Goal: Task Accomplishment & Management: Manage account settings

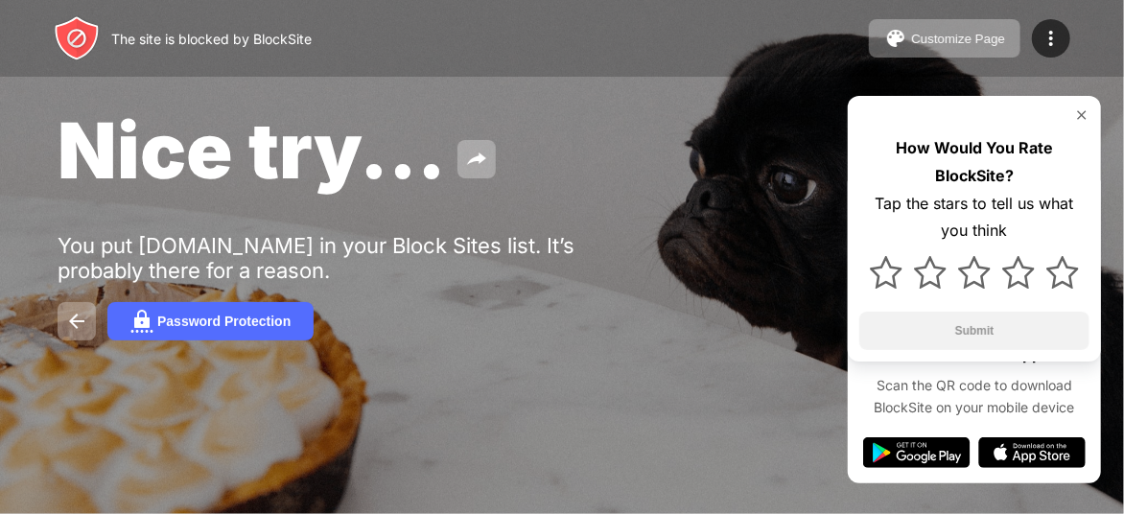
click at [1074, 110] on img at bounding box center [1081, 114] width 15 height 15
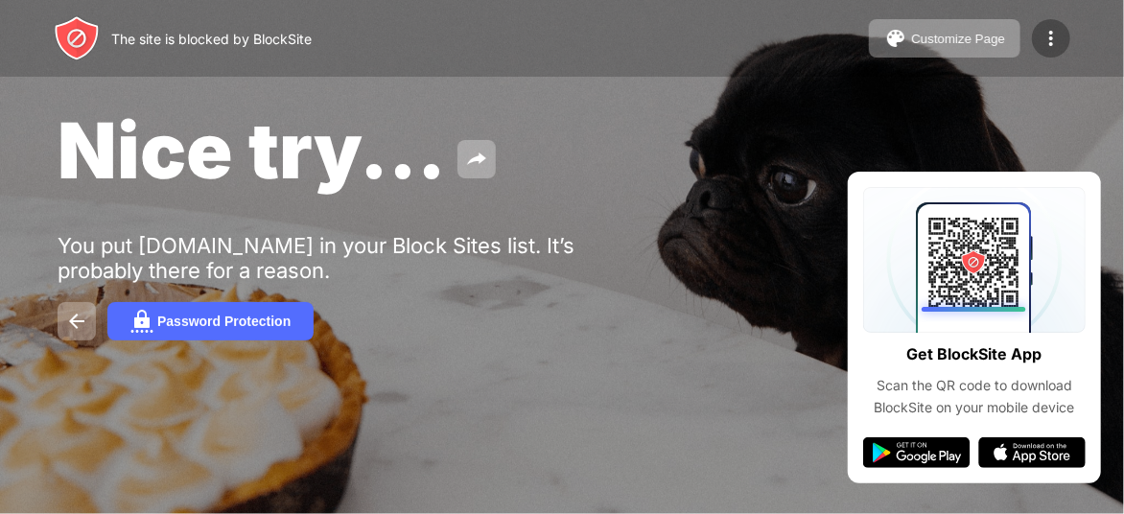
click at [1056, 32] on img at bounding box center [1050, 38] width 23 height 23
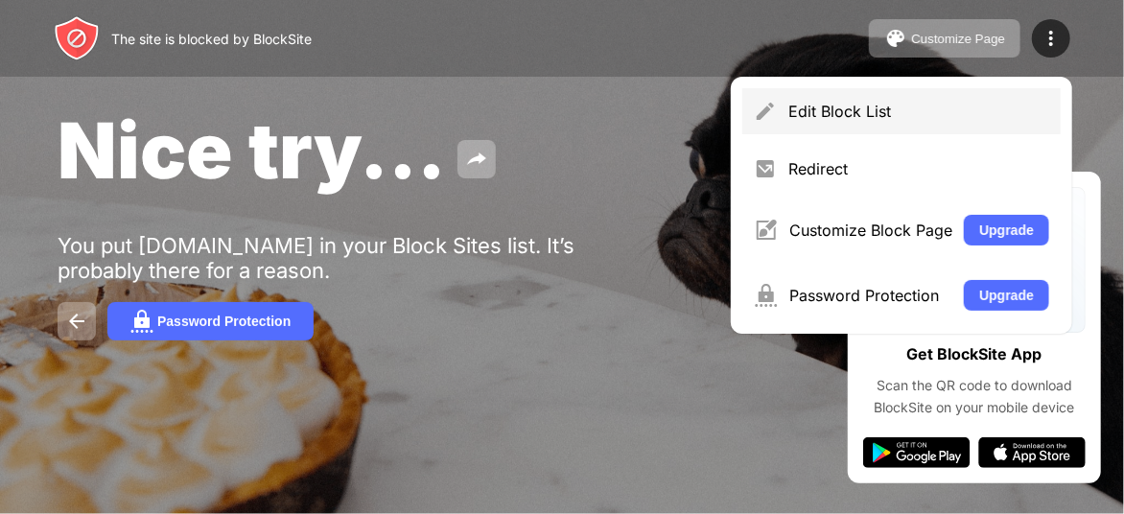
click at [871, 95] on div "Edit Block List" at bounding box center [901, 111] width 318 height 46
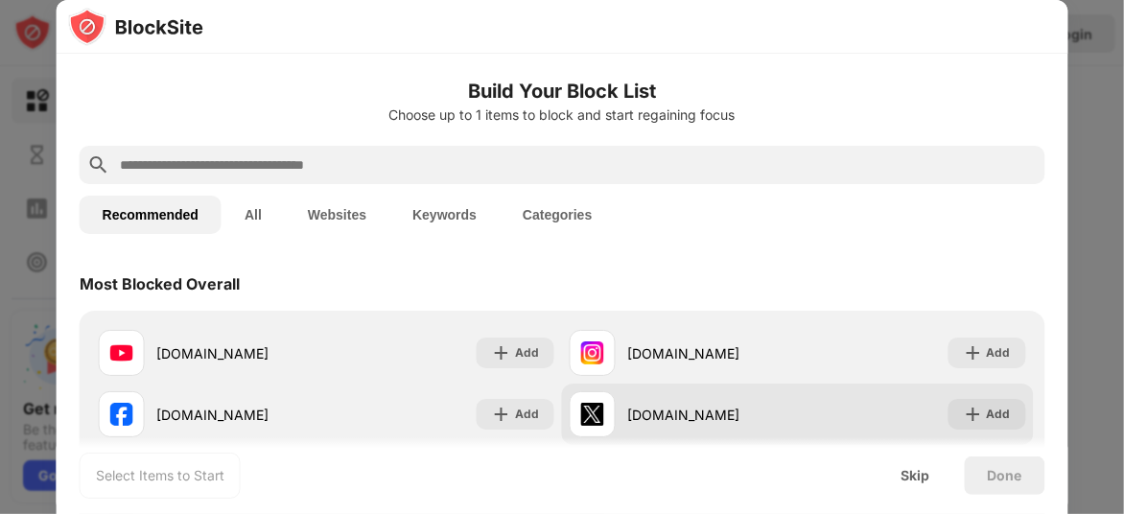
click at [971, 427] on div "Add" at bounding box center [986, 414] width 78 height 31
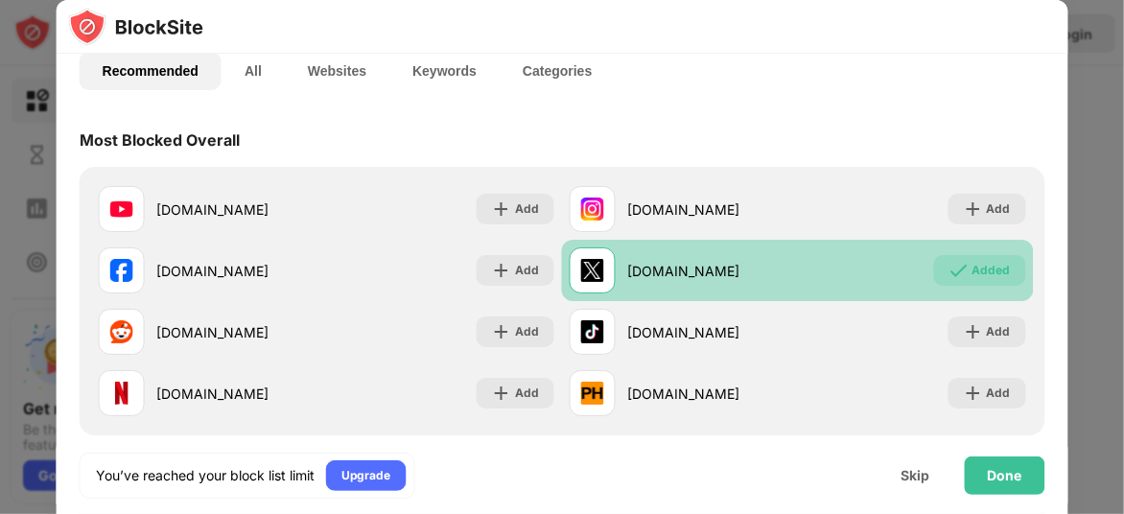
scroll to position [145, 0]
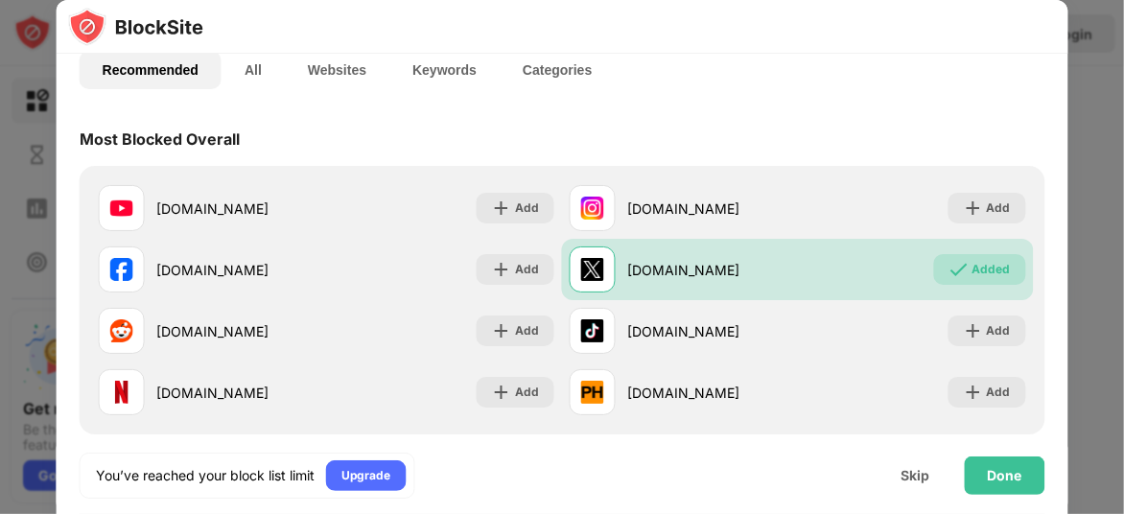
click at [1010, 483] on div "Done" at bounding box center [1004, 475] width 81 height 38
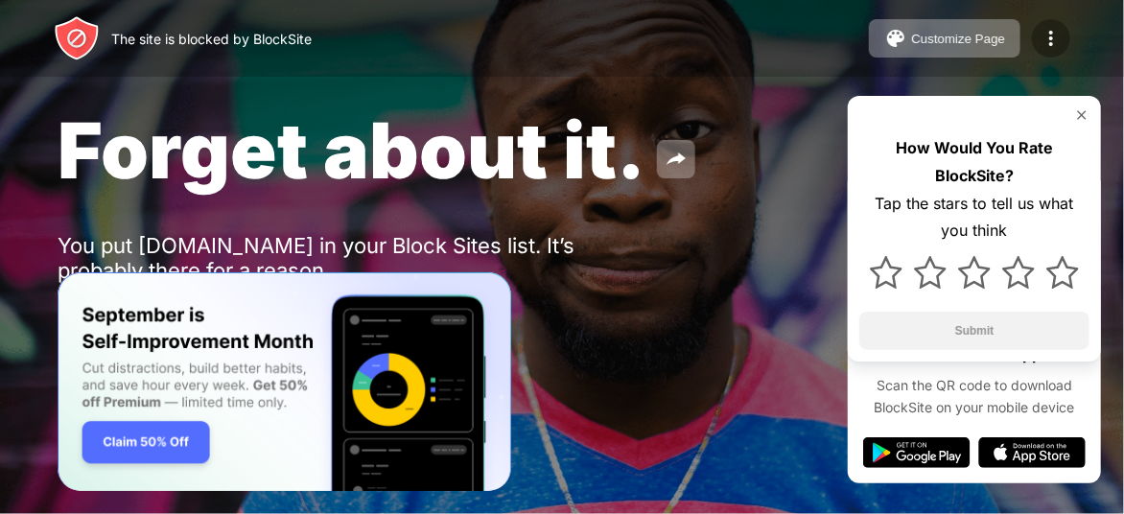
click at [1066, 32] on div at bounding box center [1051, 38] width 38 height 38
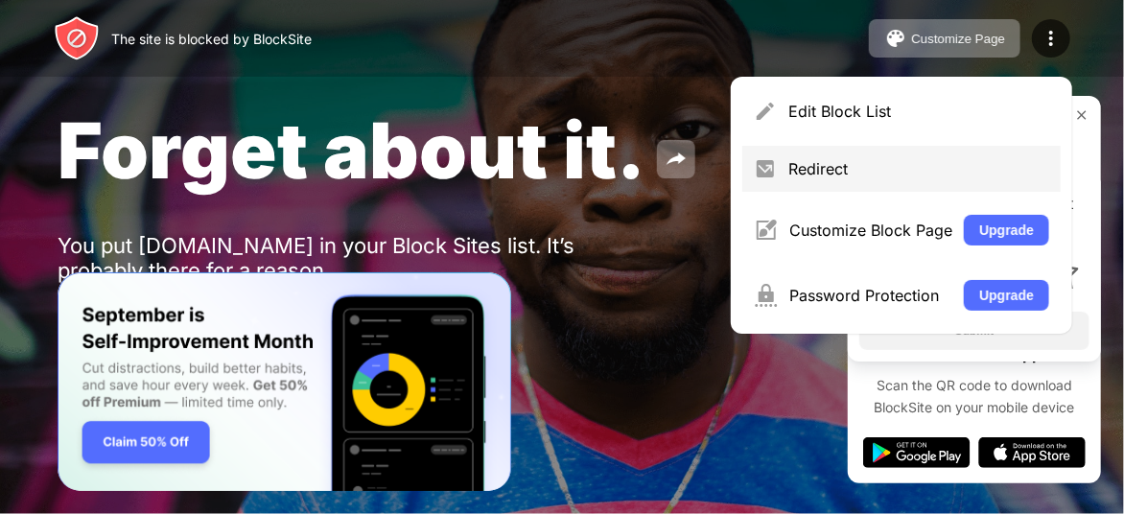
click at [823, 168] on div "Redirect" at bounding box center [918, 168] width 261 height 19
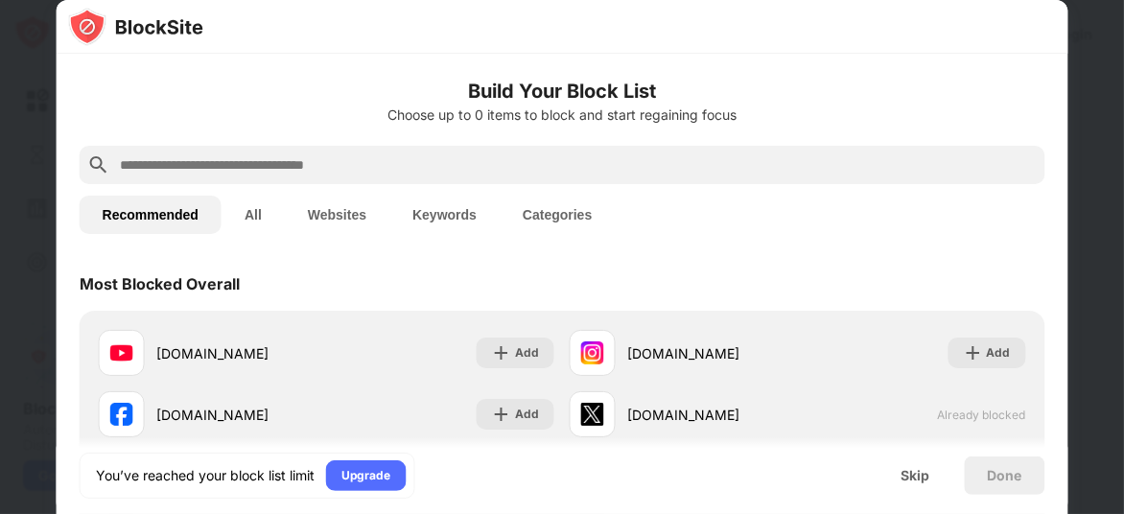
click at [915, 480] on div "Skip" at bounding box center [914, 475] width 29 height 15
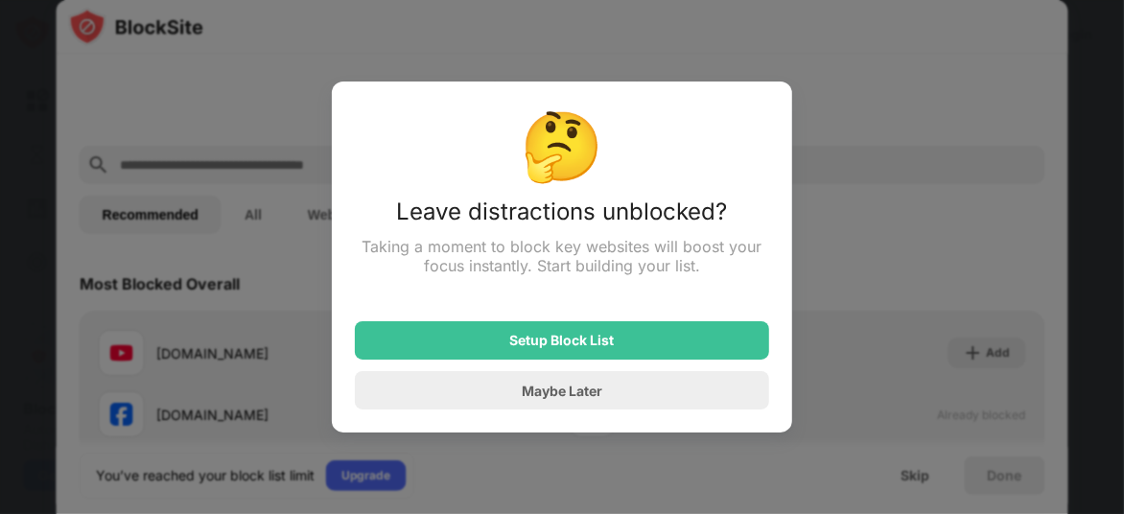
click at [662, 397] on div "Maybe Later" at bounding box center [562, 390] width 414 height 38
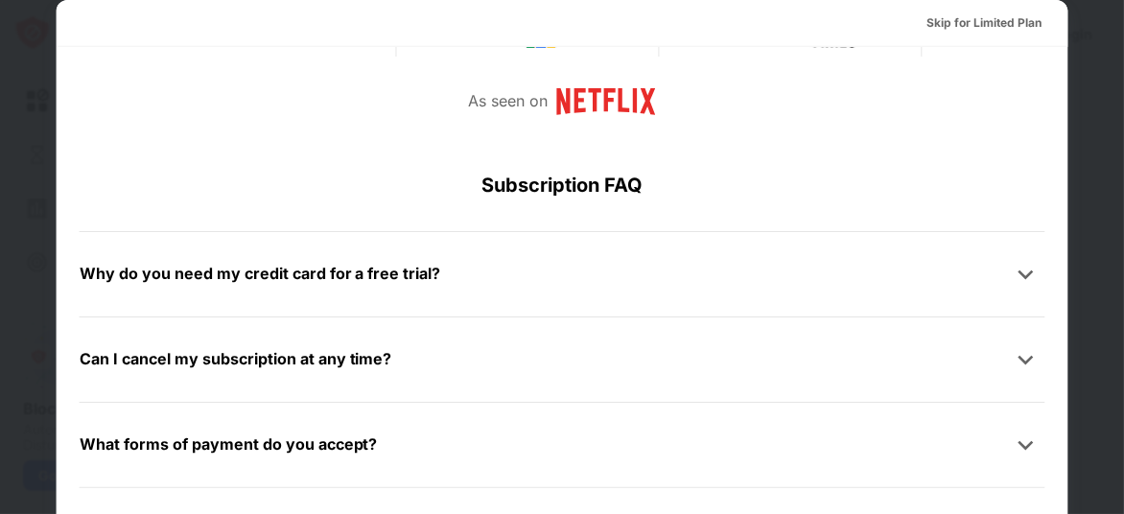
scroll to position [959, 0]
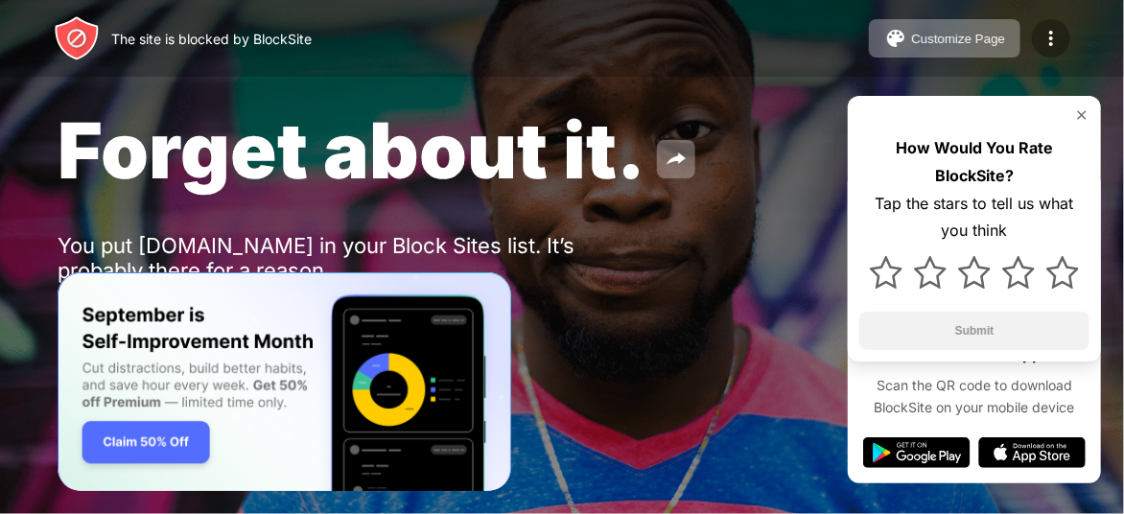
click at [1045, 37] on img at bounding box center [1050, 38] width 23 height 23
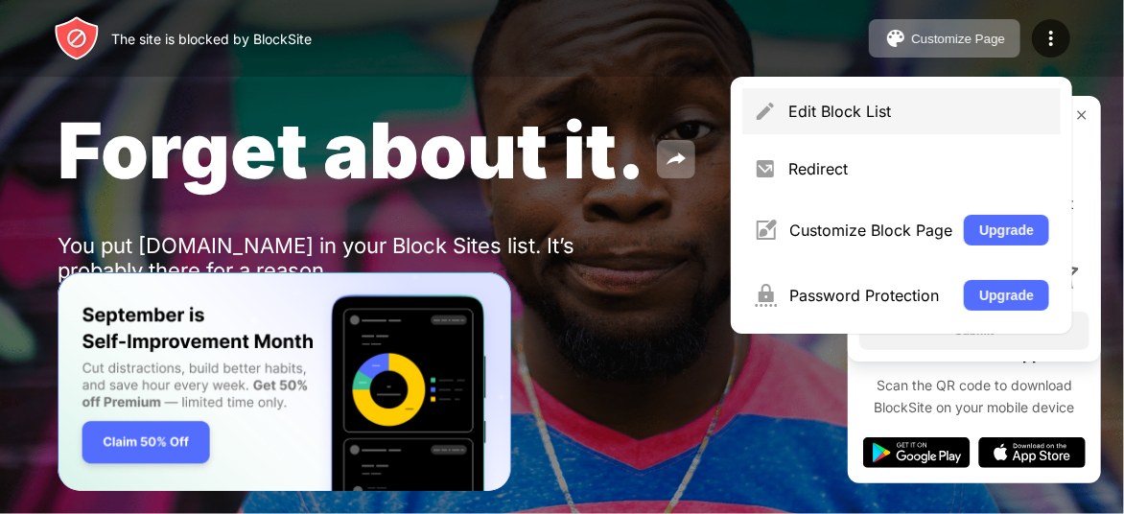
click at [806, 105] on div "Edit Block List" at bounding box center [918, 111] width 261 height 19
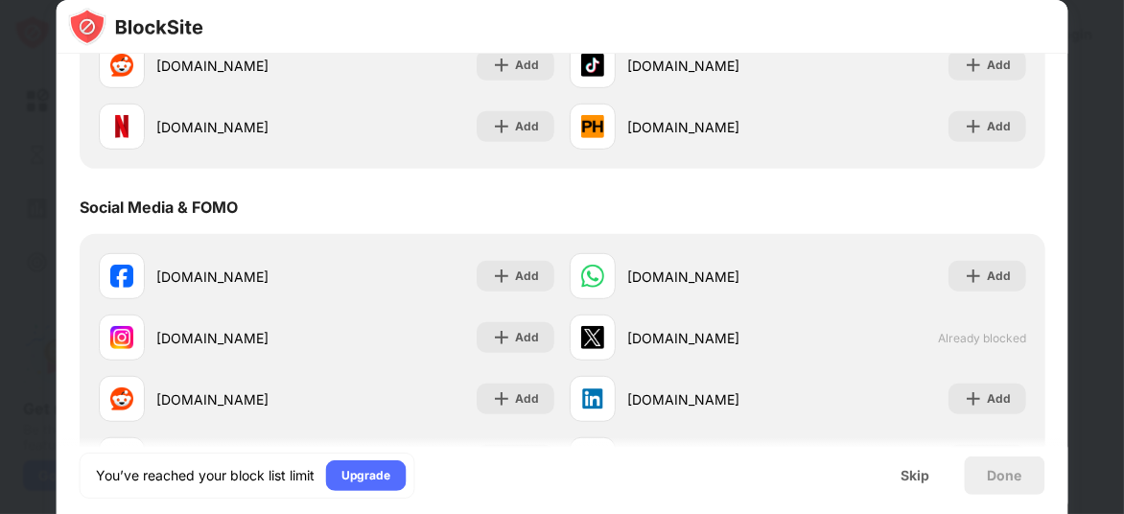
scroll to position [414, 0]
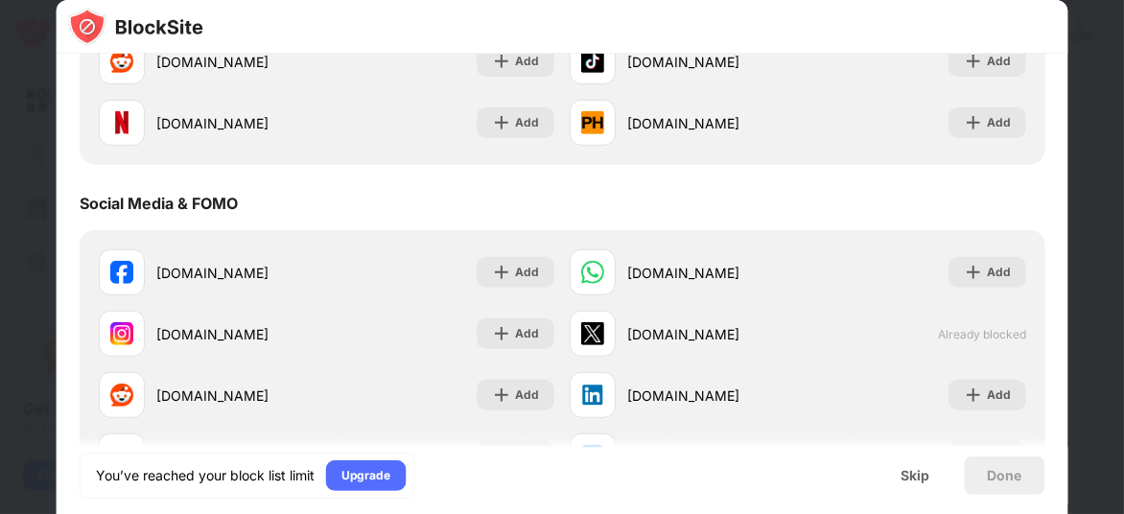
click at [914, 472] on div "Skip" at bounding box center [914, 475] width 29 height 15
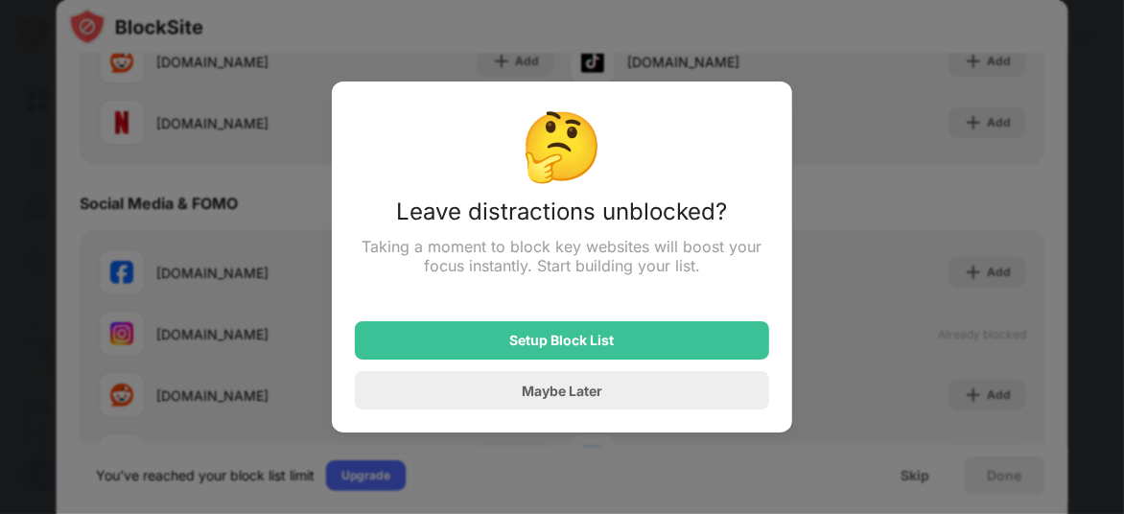
click at [610, 489] on div at bounding box center [562, 257] width 1124 height 514
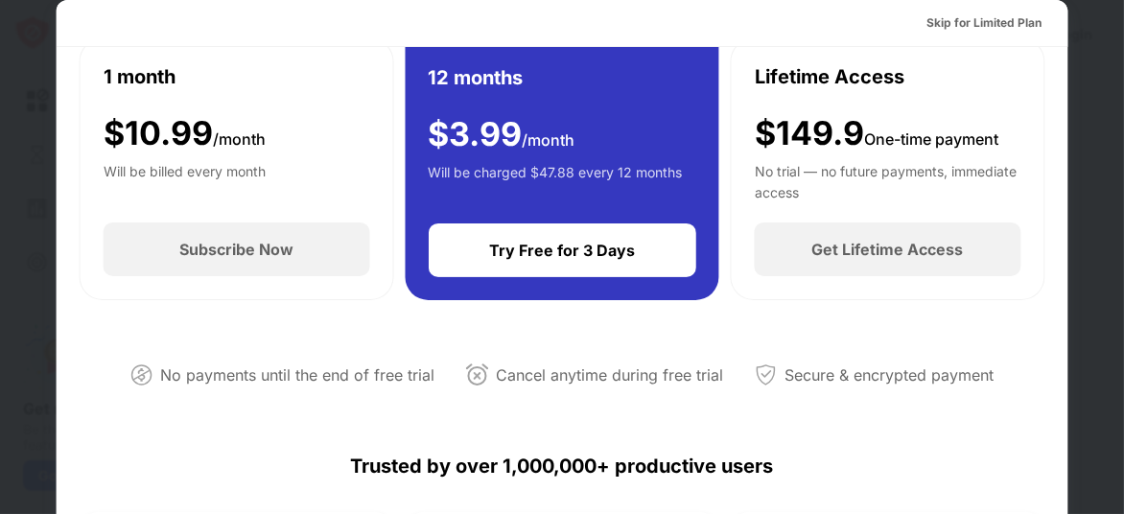
scroll to position [159, 0]
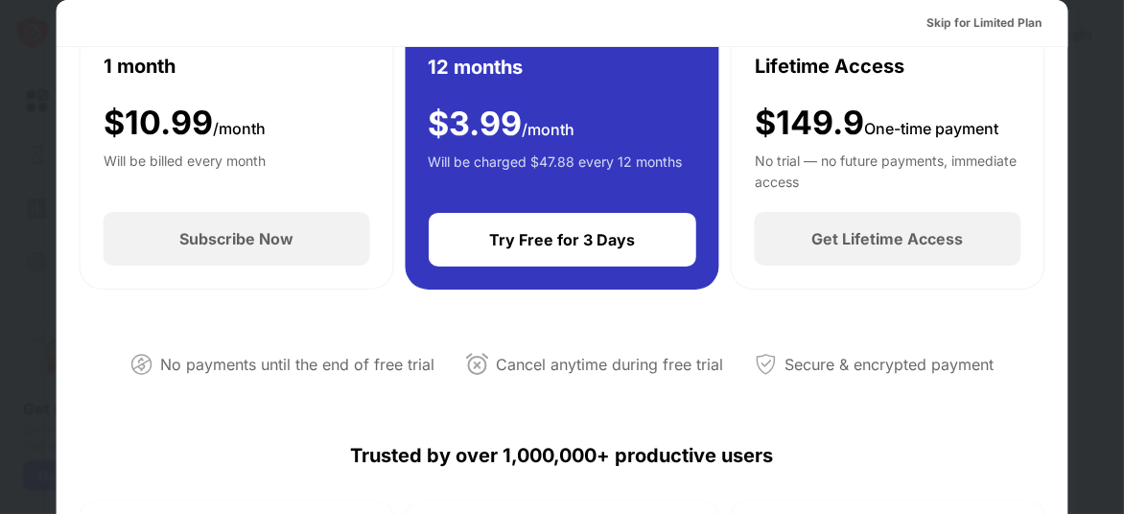
click at [467, 366] on img at bounding box center [476, 364] width 23 height 23
click at [532, 358] on div "Cancel anytime during free trial" at bounding box center [609, 365] width 227 height 28
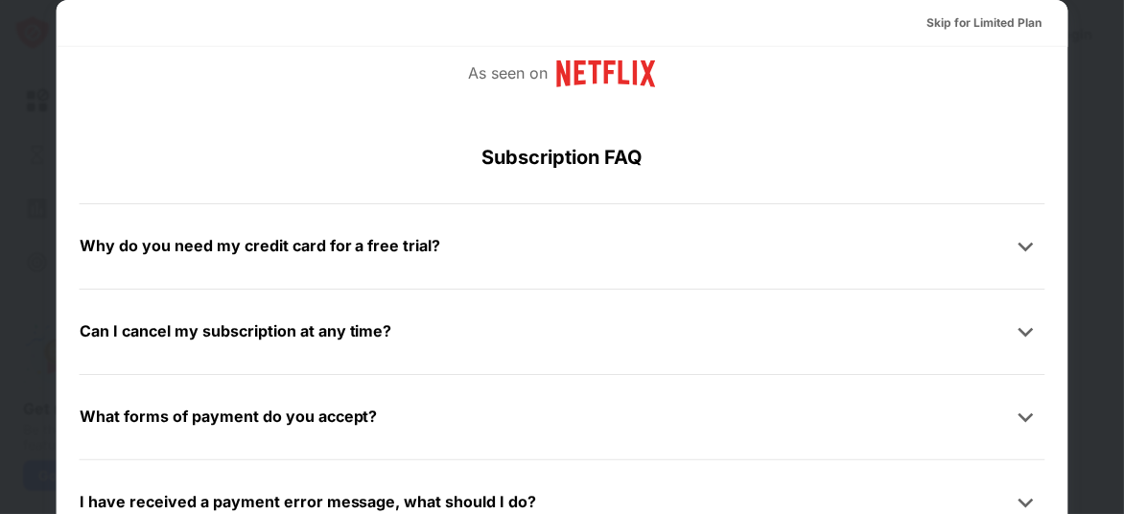
scroll to position [993, 0]
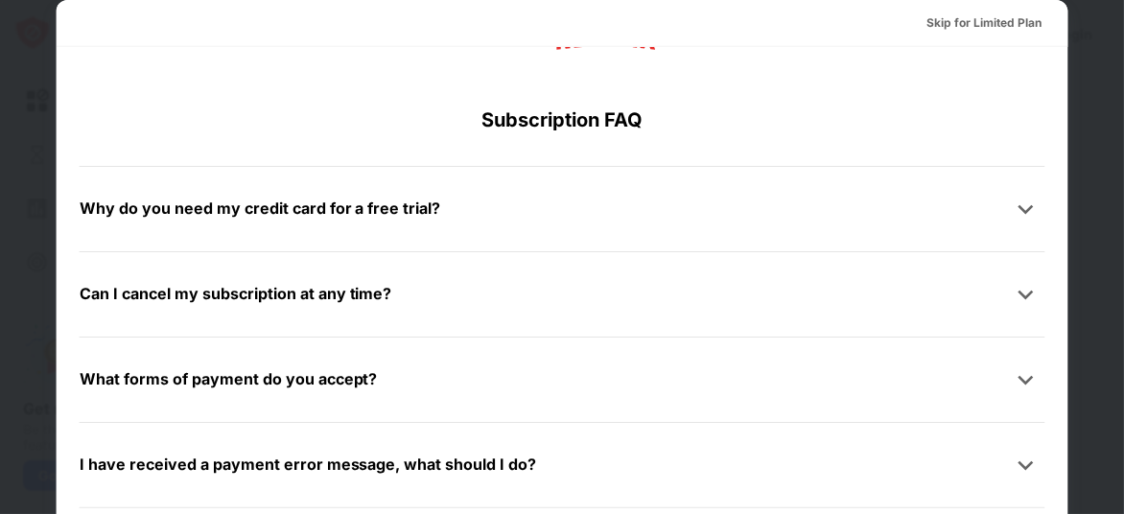
click at [120, 475] on div "I have received a payment error message, what should I do?" at bounding box center [308, 465] width 457 height 28
click at [107, 379] on div "What forms of payment do you accept?" at bounding box center [229, 379] width 298 height 28
click at [1015, 375] on img at bounding box center [1024, 379] width 19 height 19
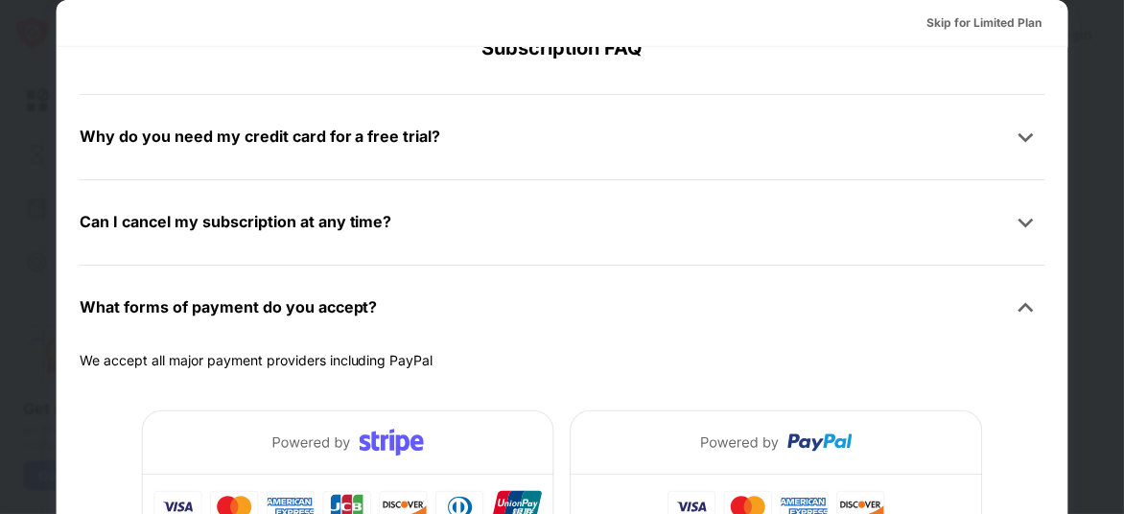
scroll to position [1066, 0]
click at [101, 212] on div "Can I cancel my subscription at any time?" at bounding box center [236, 221] width 313 height 28
click at [104, 202] on div "Can I cancel my subscription at any time?" at bounding box center [563, 221] width 966 height 38
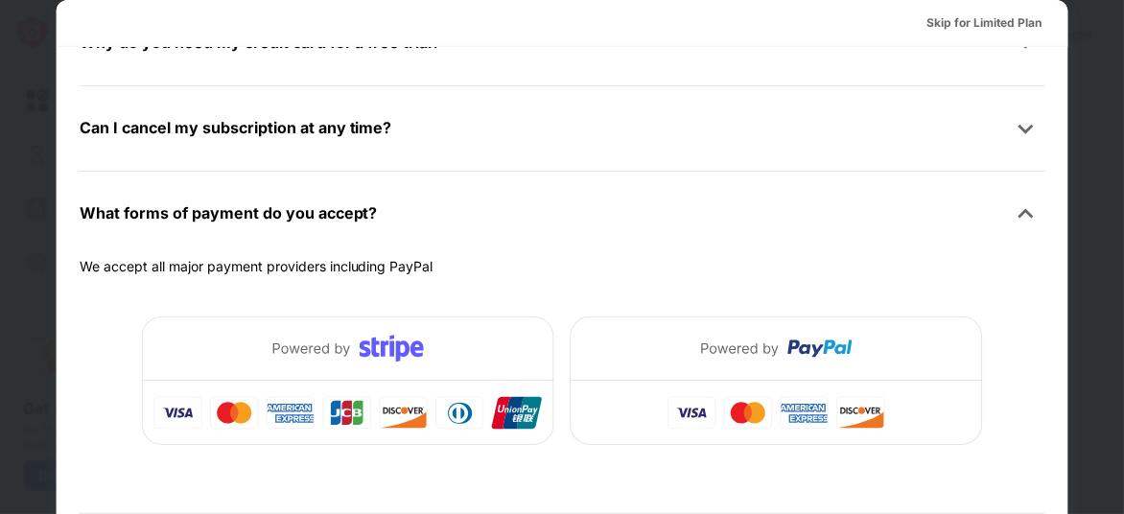
scroll to position [1251, 0]
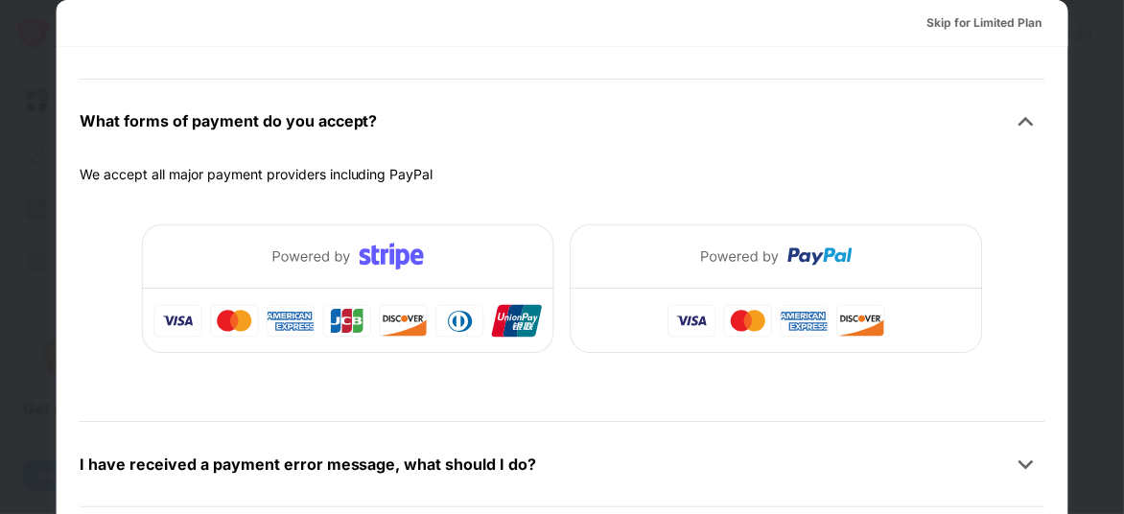
click at [1019, 472] on img at bounding box center [1024, 464] width 19 height 19
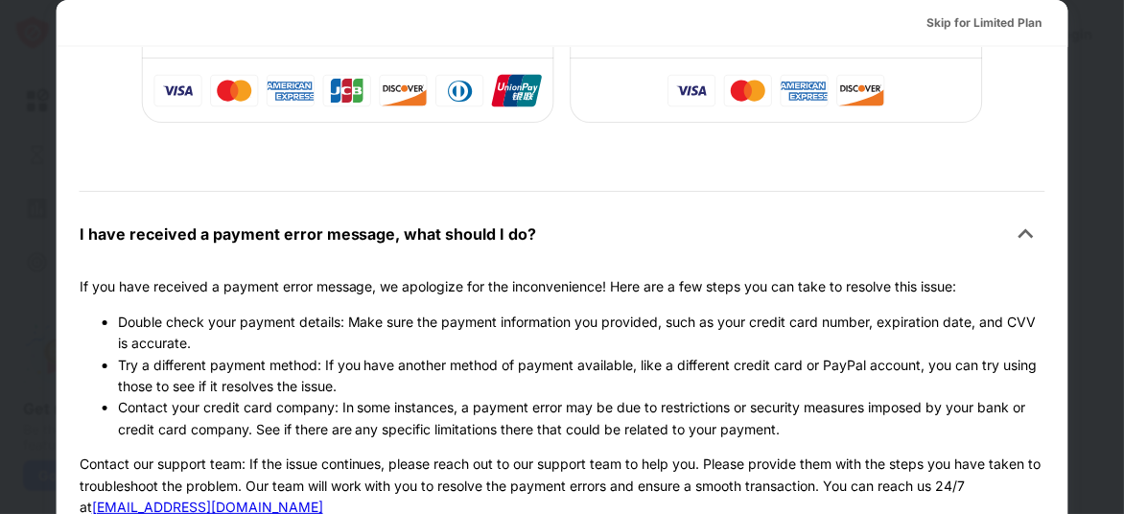
scroll to position [1517, 0]
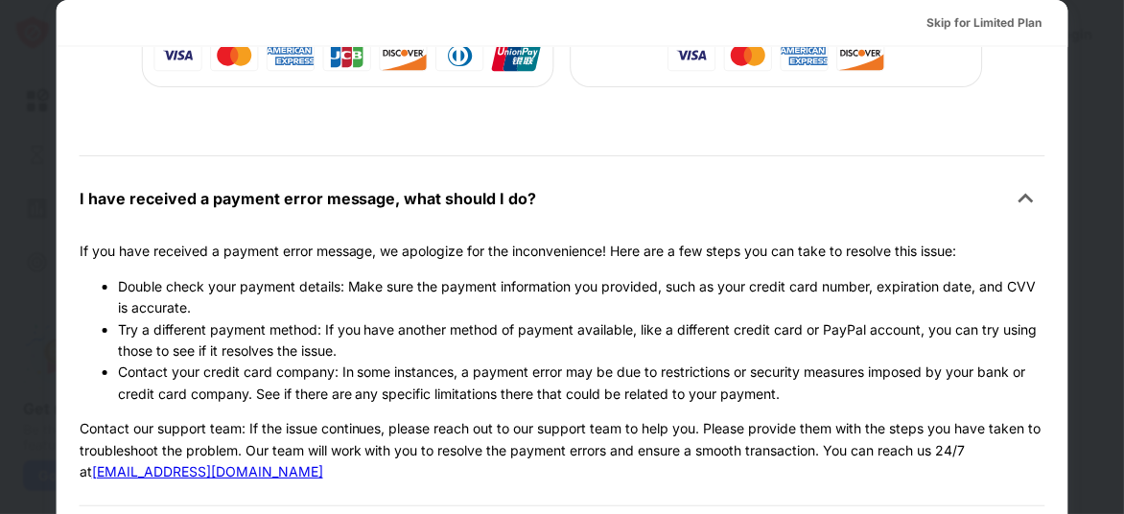
click at [166, 475] on link "support@blocksite.co" at bounding box center [207, 471] width 231 height 16
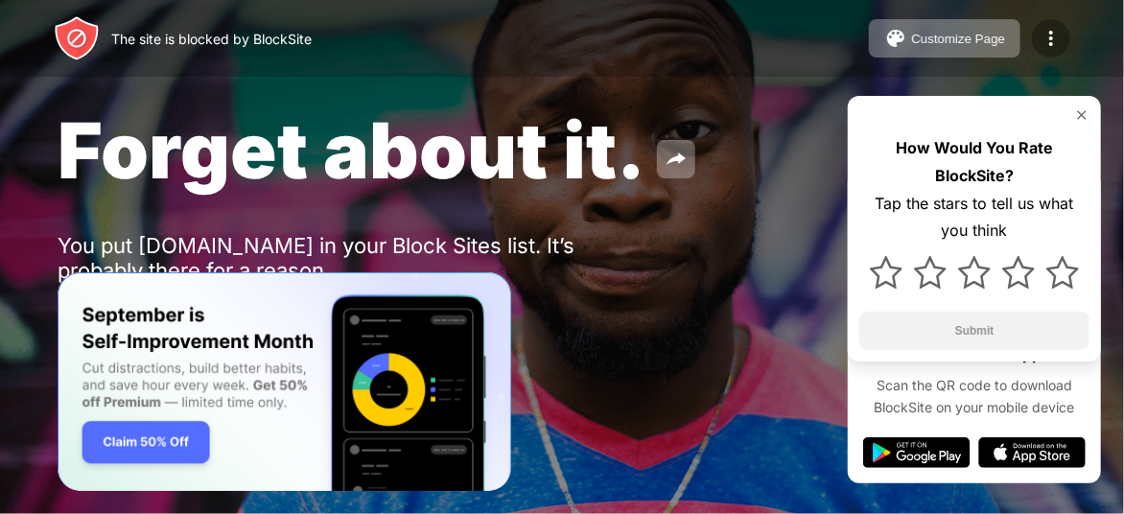
click at [1052, 41] on img at bounding box center [1050, 38] width 23 height 23
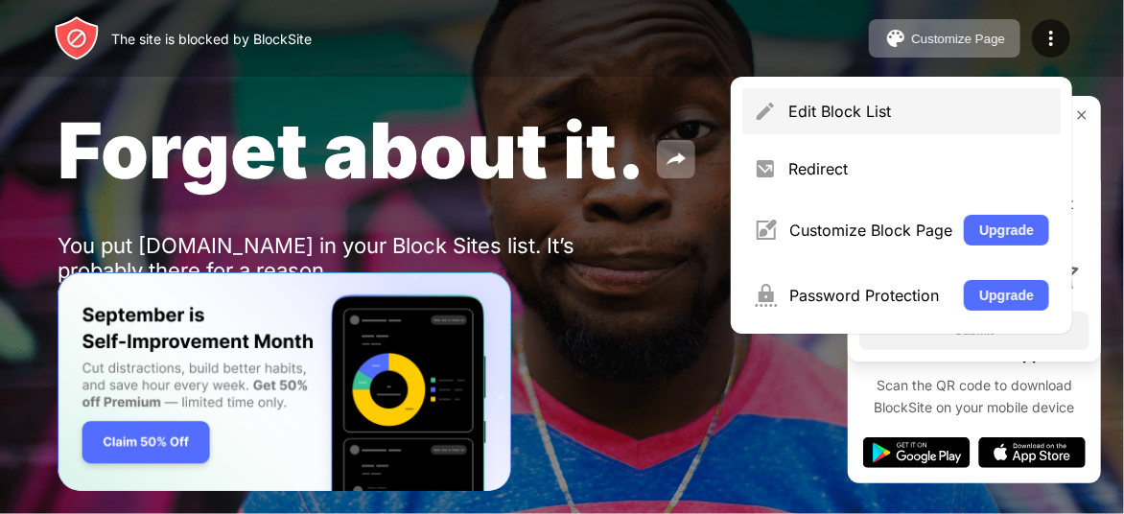
click at [833, 88] on div "Edit Block List" at bounding box center [901, 111] width 318 height 46
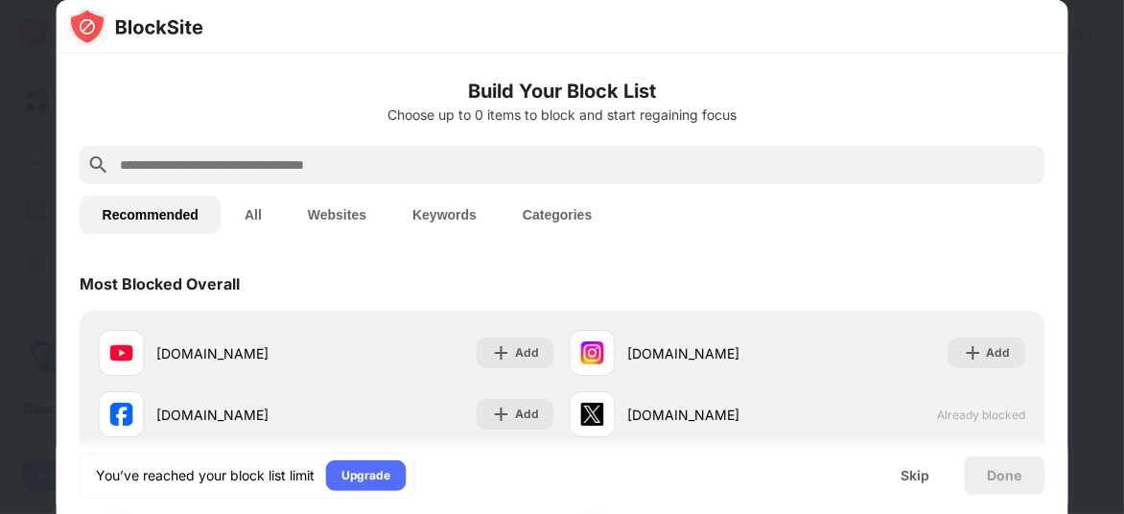
click at [358, 207] on button "Websites" at bounding box center [337, 215] width 105 height 38
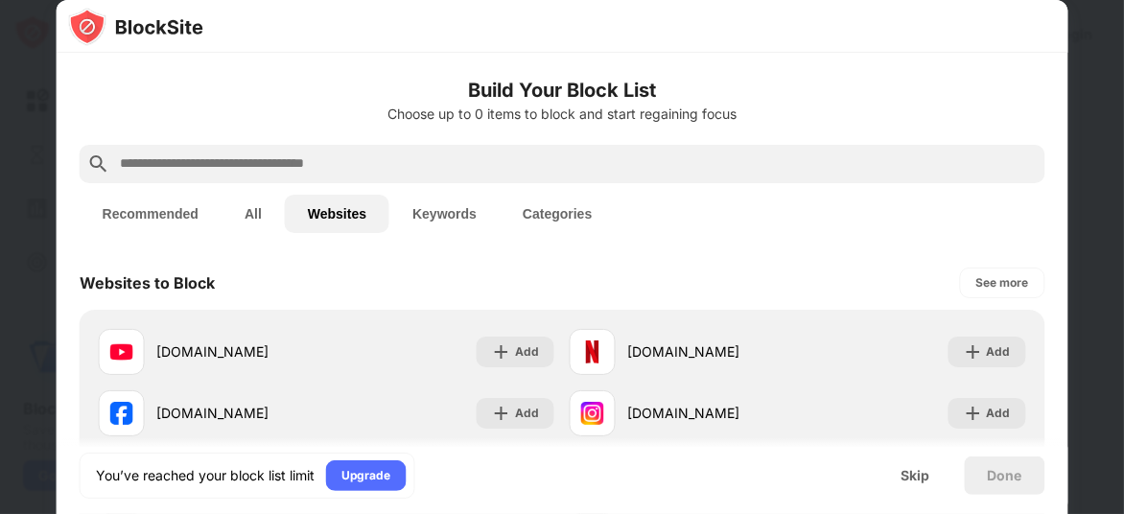
click at [430, 195] on button "Keywords" at bounding box center [444, 214] width 110 height 38
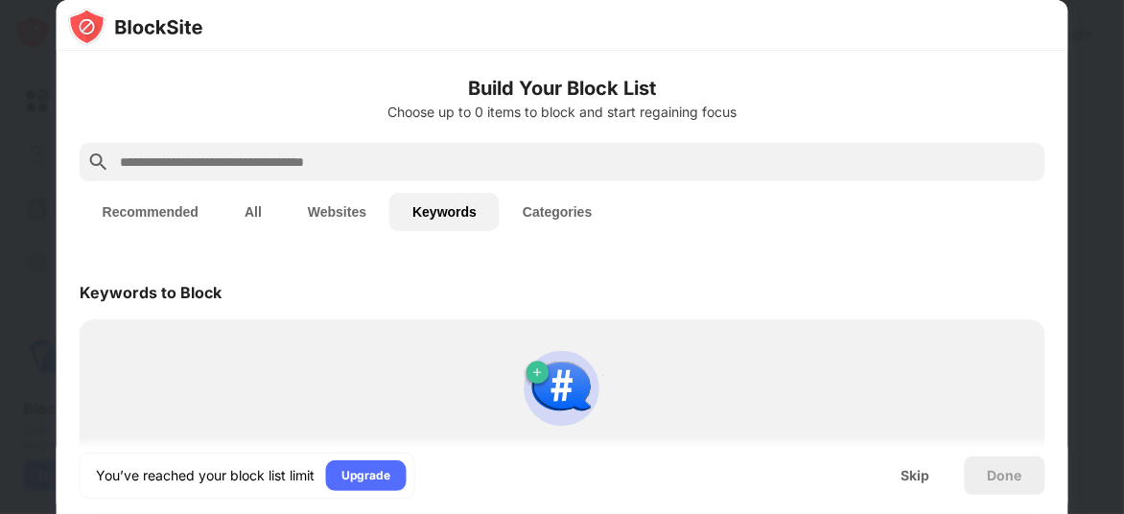
click at [905, 474] on div "Skip" at bounding box center [914, 475] width 29 height 15
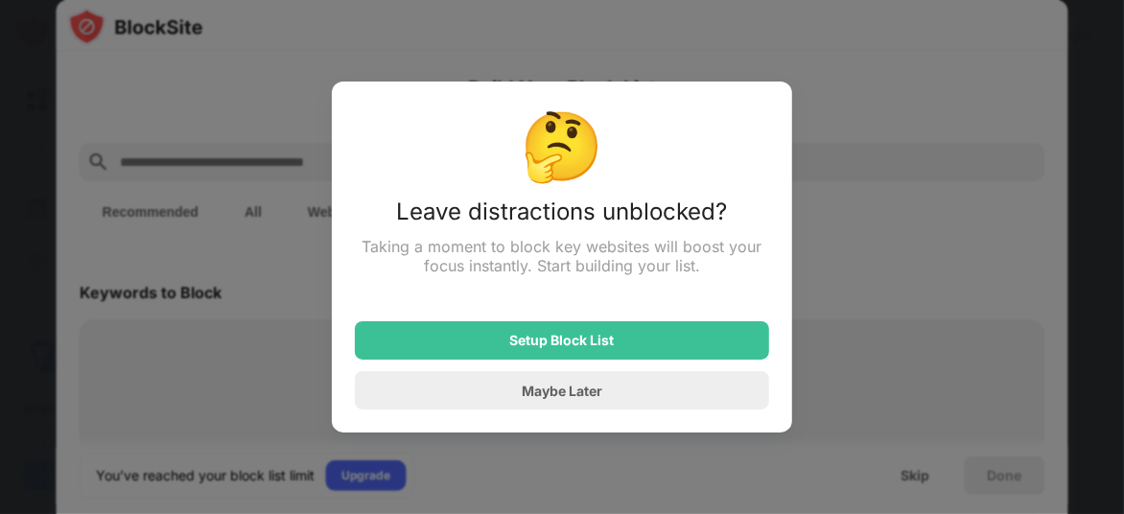
click at [435, 342] on div "Setup Block List" at bounding box center [562, 340] width 414 height 38
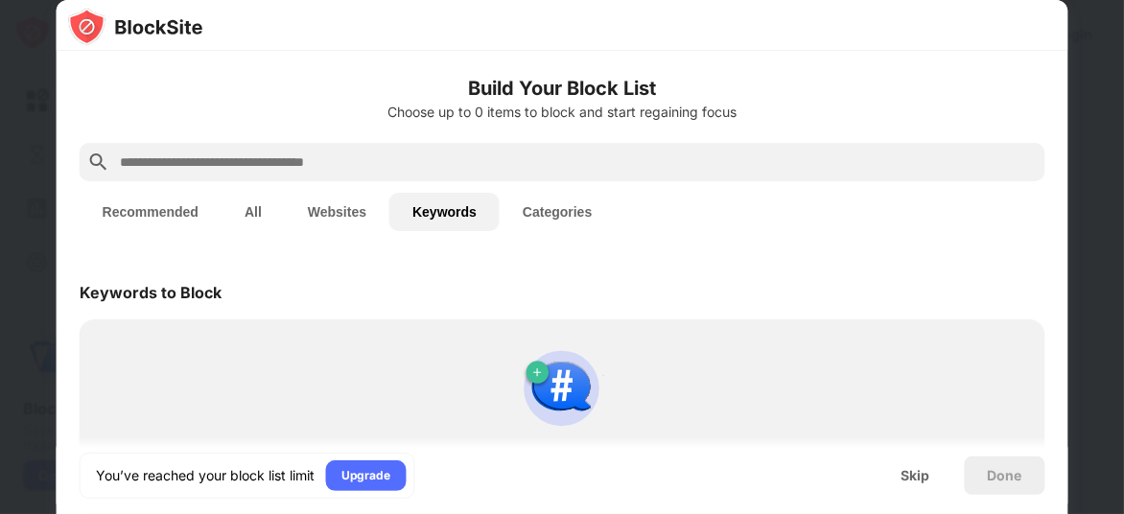
click at [103, 343] on div "Use search to add keywords Block URLs containing specific words." at bounding box center [562, 417] width 943 height 173
click at [104, 351] on div "Use search to add keywords Block URLs containing specific words." at bounding box center [562, 417] width 943 height 173
click at [121, 345] on div "Use search to add keywords Block URLs containing specific words." at bounding box center [562, 417] width 943 height 173
